Goal: Transaction & Acquisition: Purchase product/service

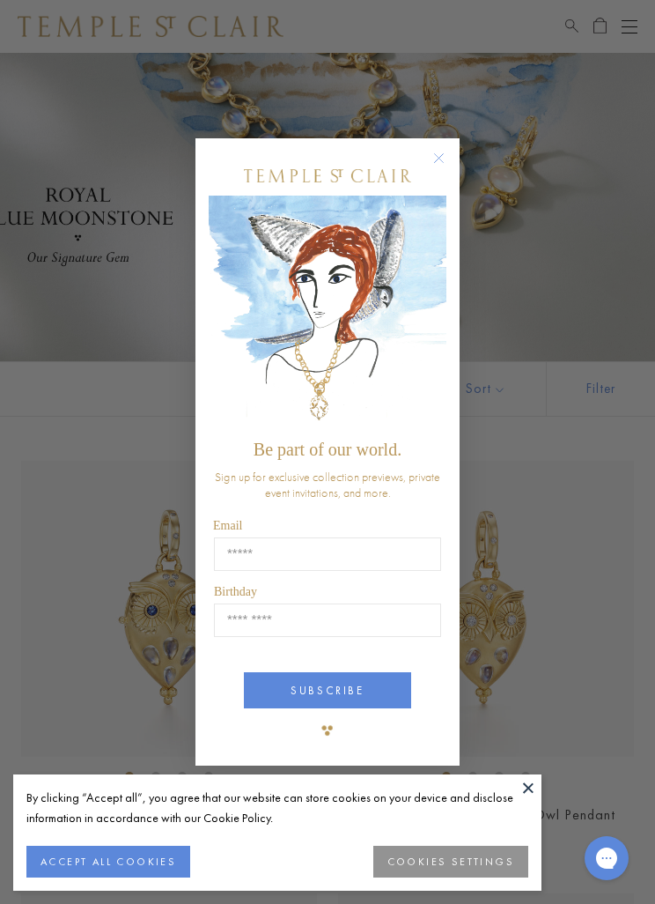
click at [444, 270] on img "POPUP Form" at bounding box center [328, 313] width 238 height 235
click at [451, 161] on button "Close dialog" at bounding box center [448, 167] width 22 height 22
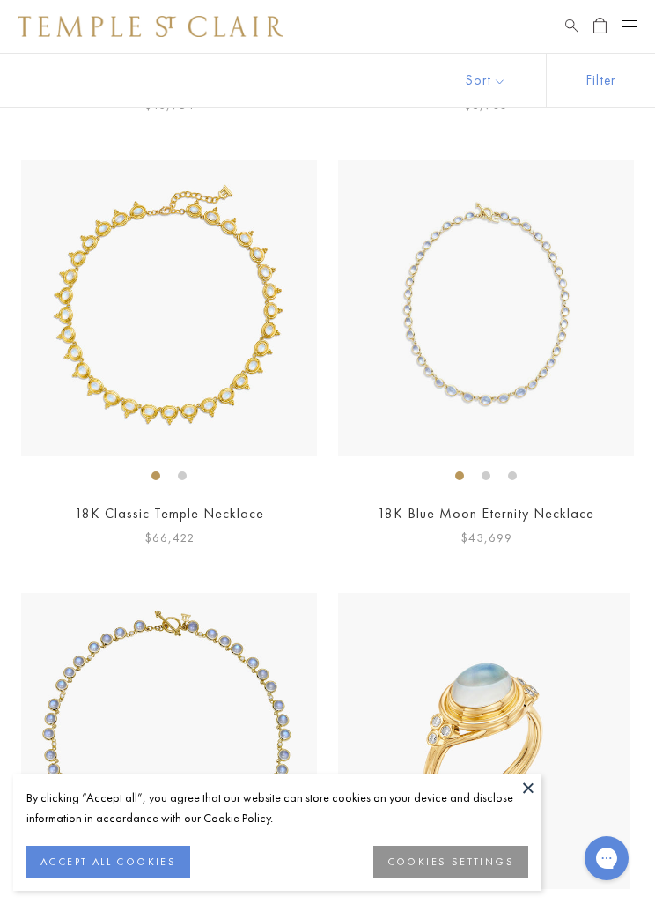
scroll to position [1564, 0]
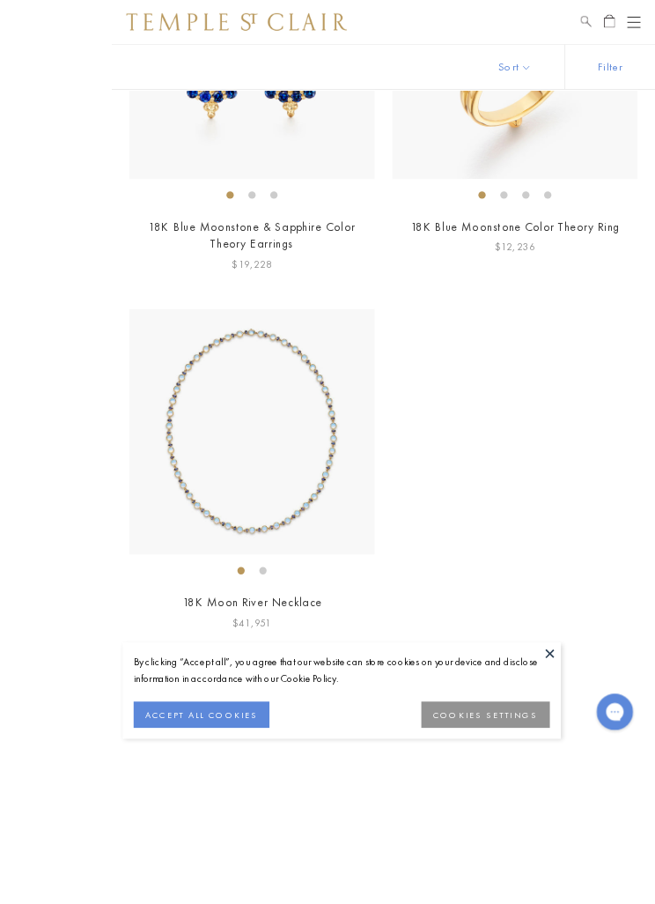
scroll to position [11513, 0]
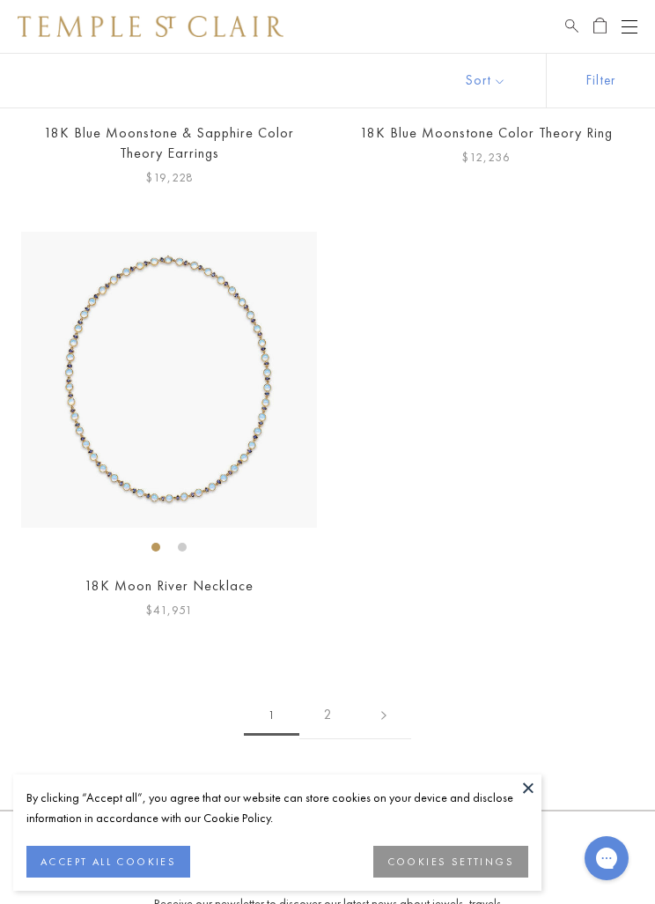
click at [260, 398] on img at bounding box center [169, 380] width 296 height 296
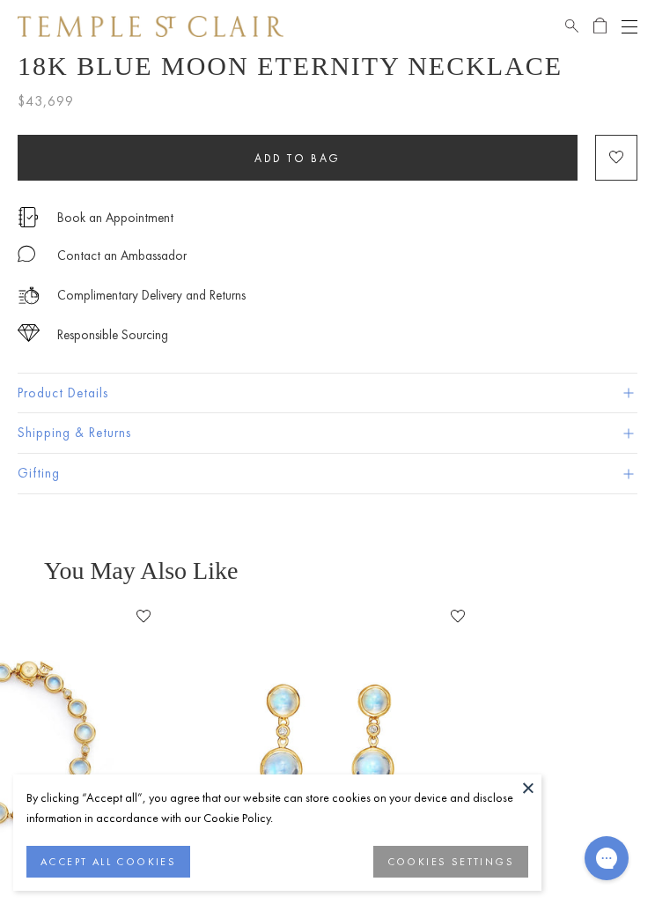
scroll to position [640, 0]
